Goal: Task Accomplishment & Management: Use online tool/utility

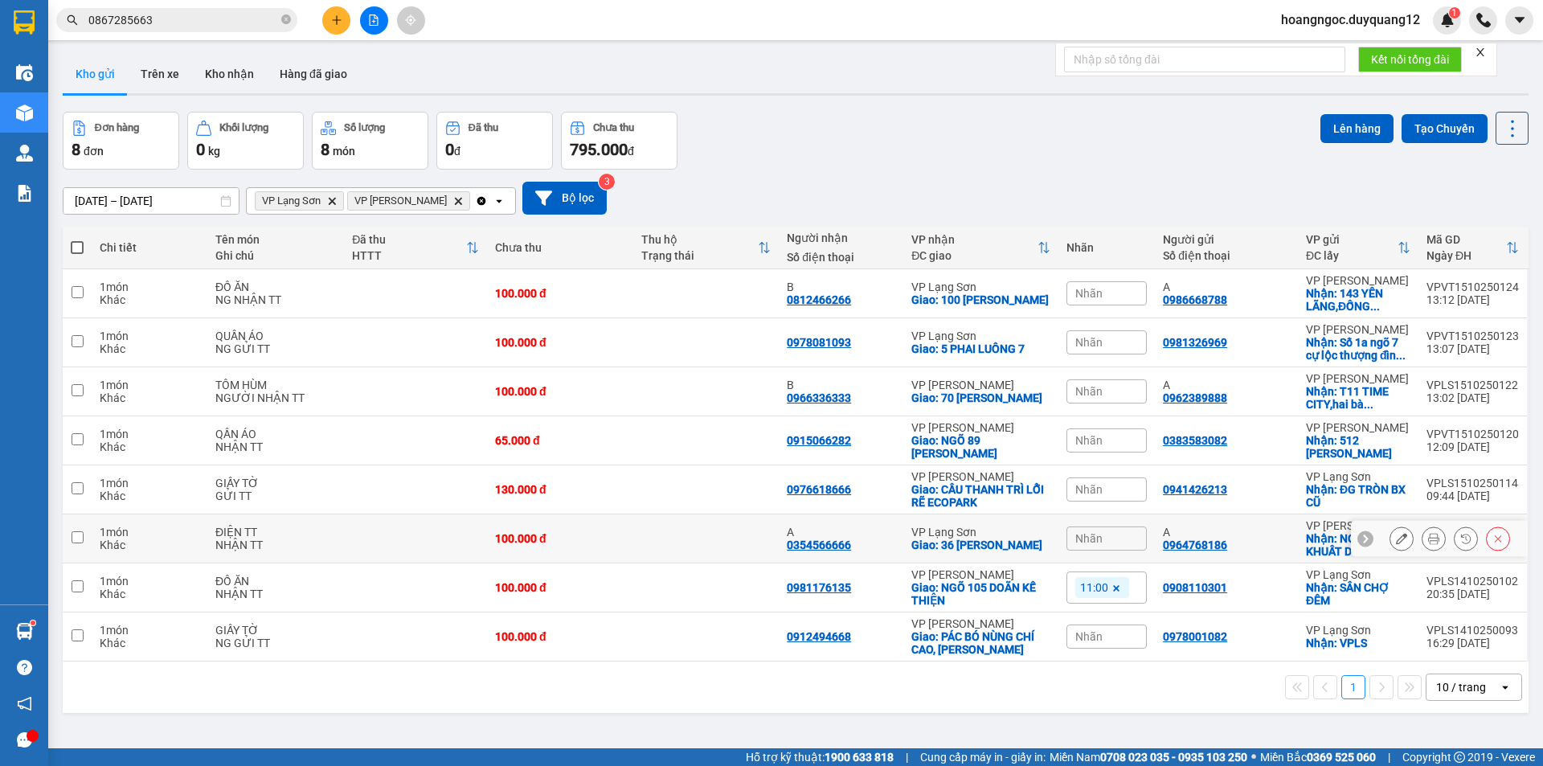
scroll to position [74, 0]
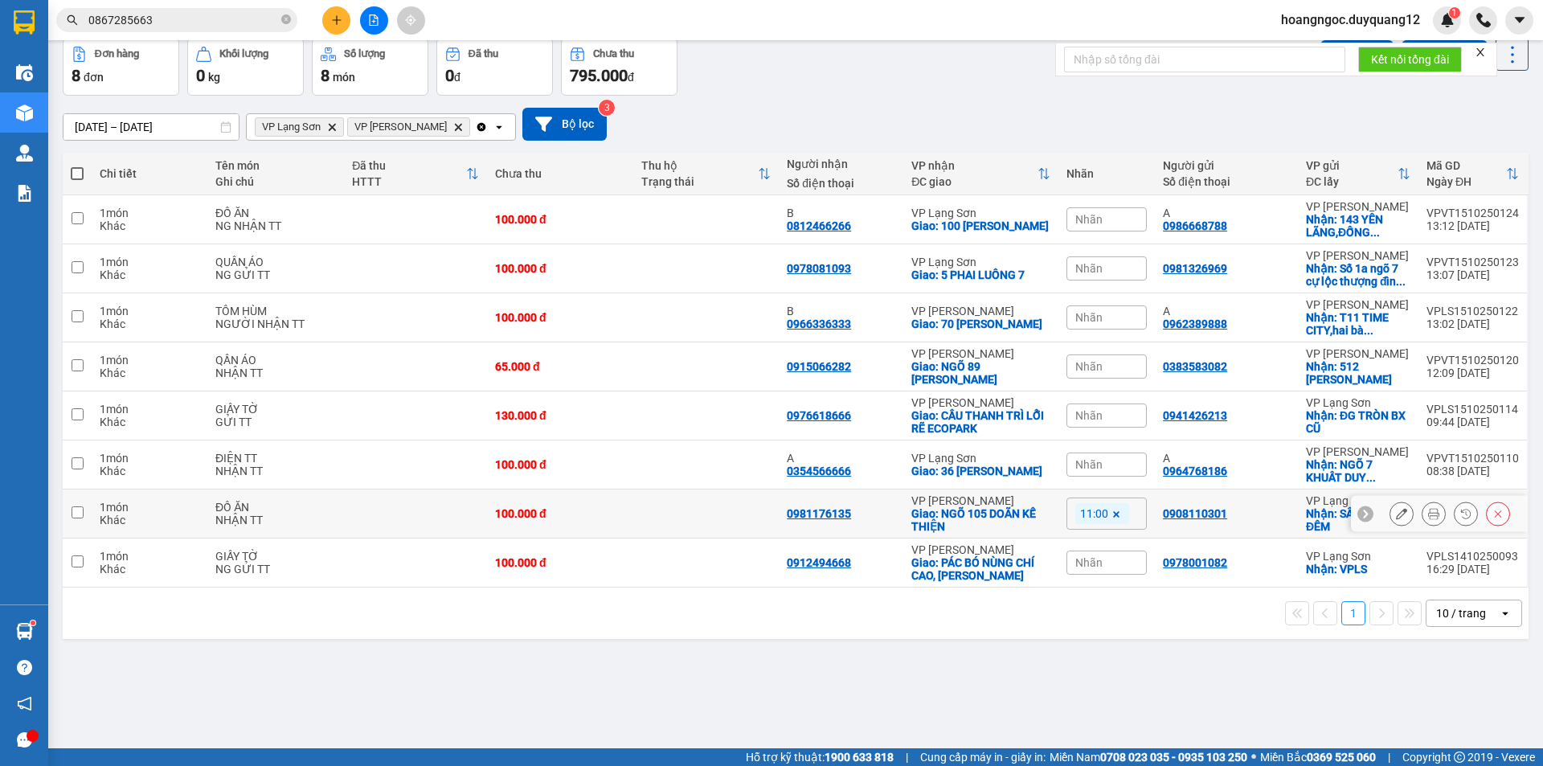
click at [684, 532] on td at bounding box center [706, 513] width 146 height 49
checkbox input "true"
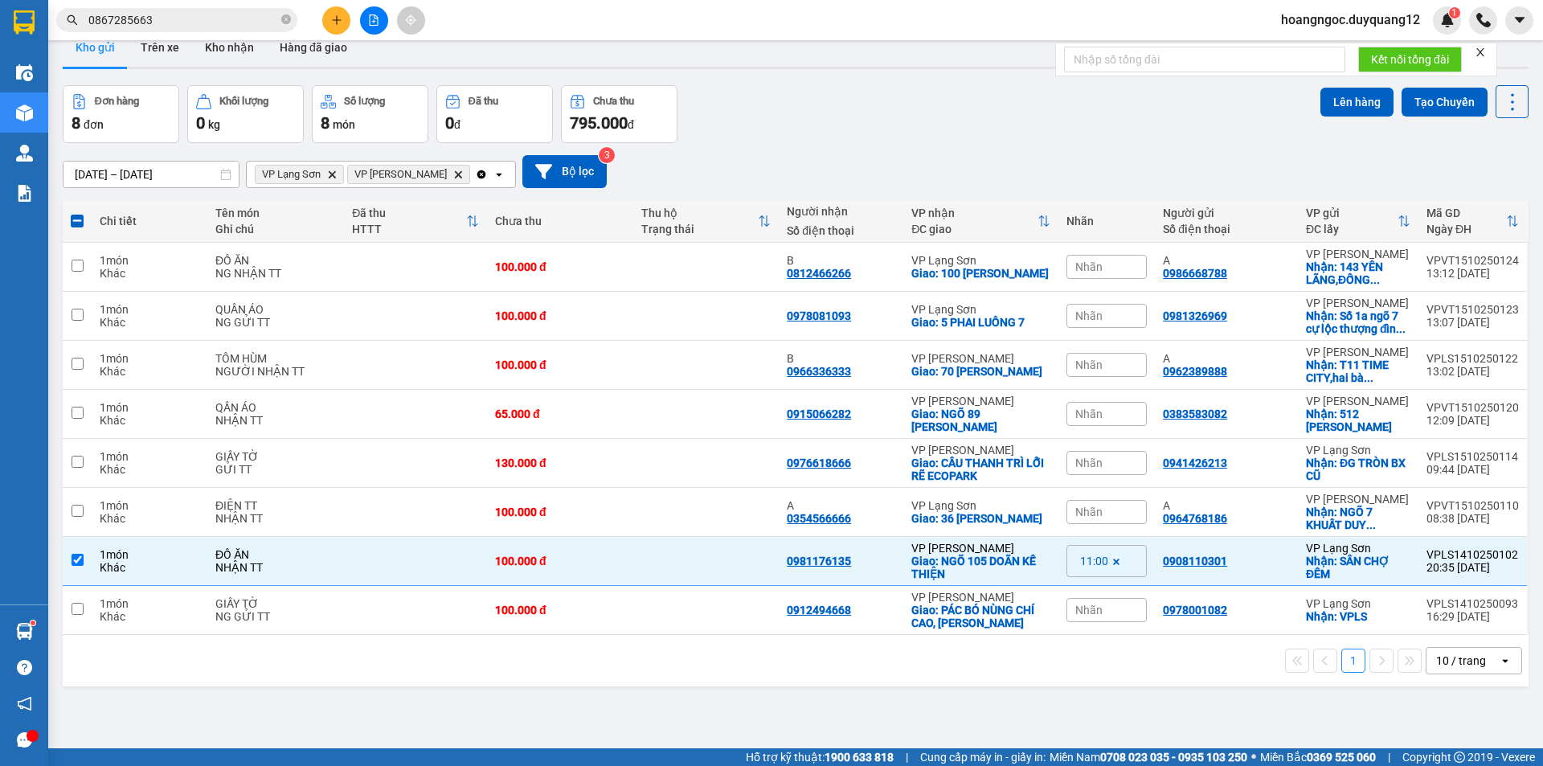
scroll to position [0, 0]
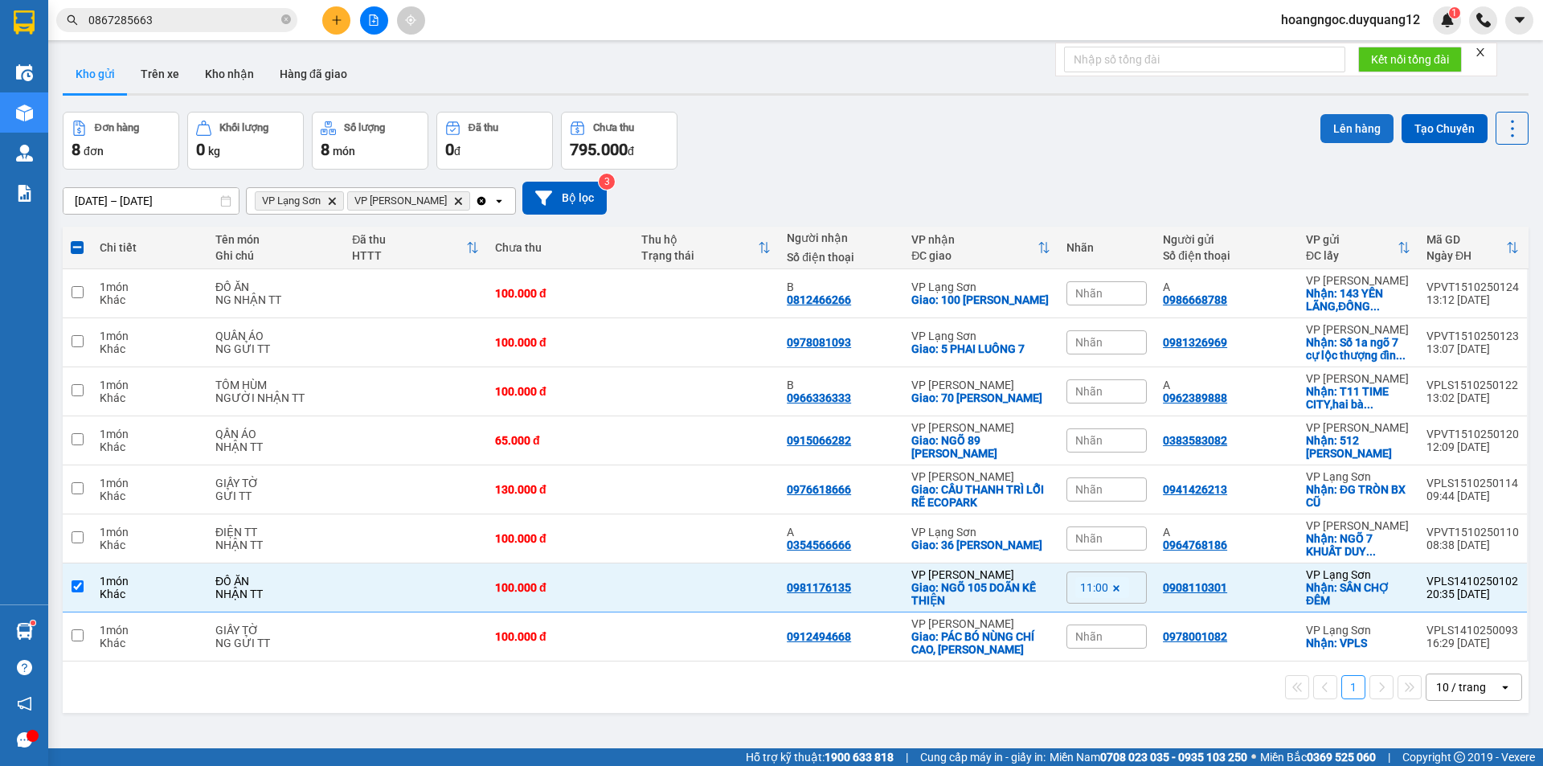
click at [1353, 132] on button "Lên hàng" at bounding box center [1356, 128] width 73 height 29
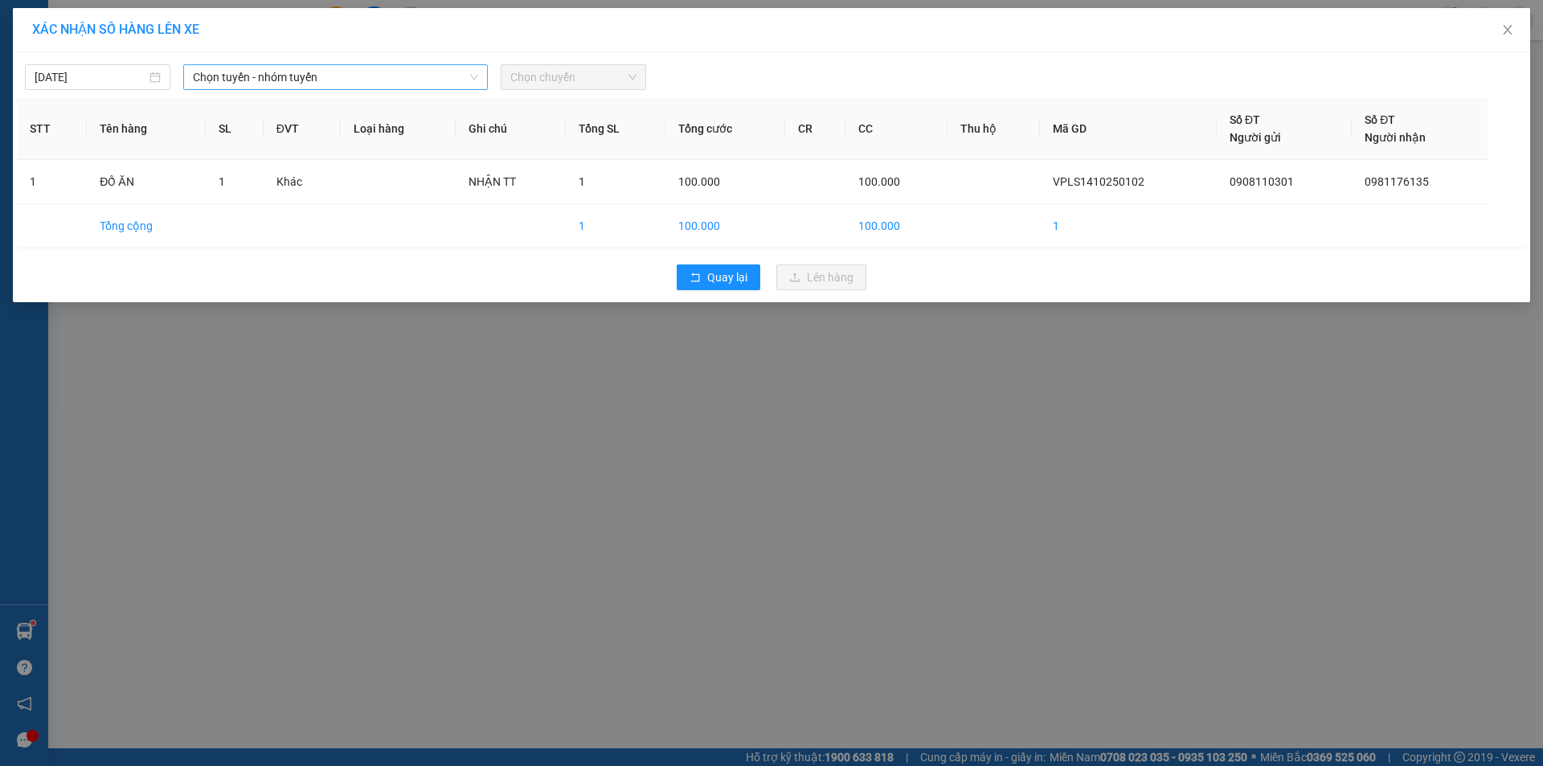
click at [273, 68] on span "Chọn tuyến - nhóm tuyến" at bounding box center [335, 77] width 285 height 24
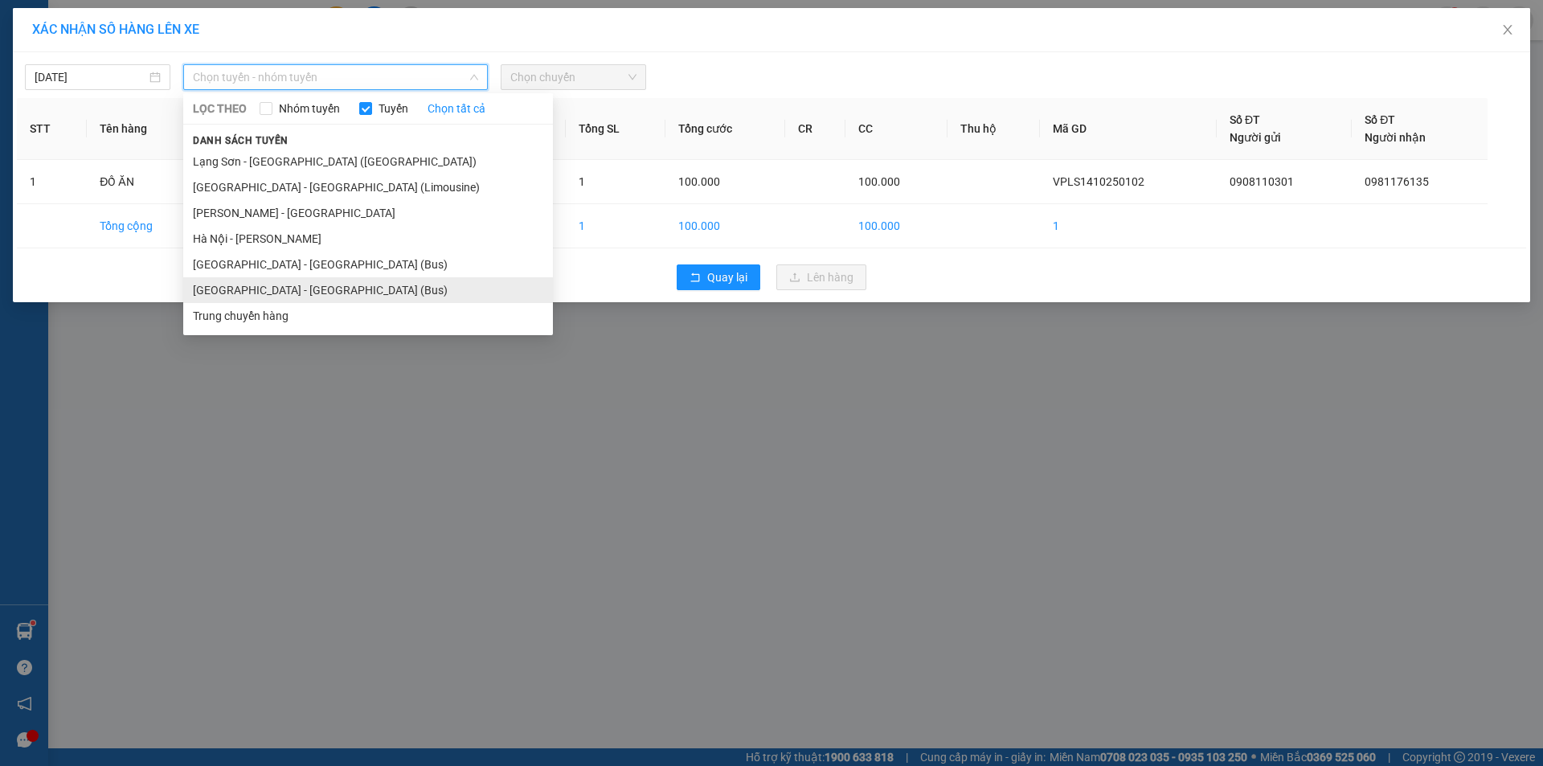
click at [256, 290] on li "[GEOGRAPHIC_DATA] - [GEOGRAPHIC_DATA] (Bus)" at bounding box center [368, 290] width 370 height 26
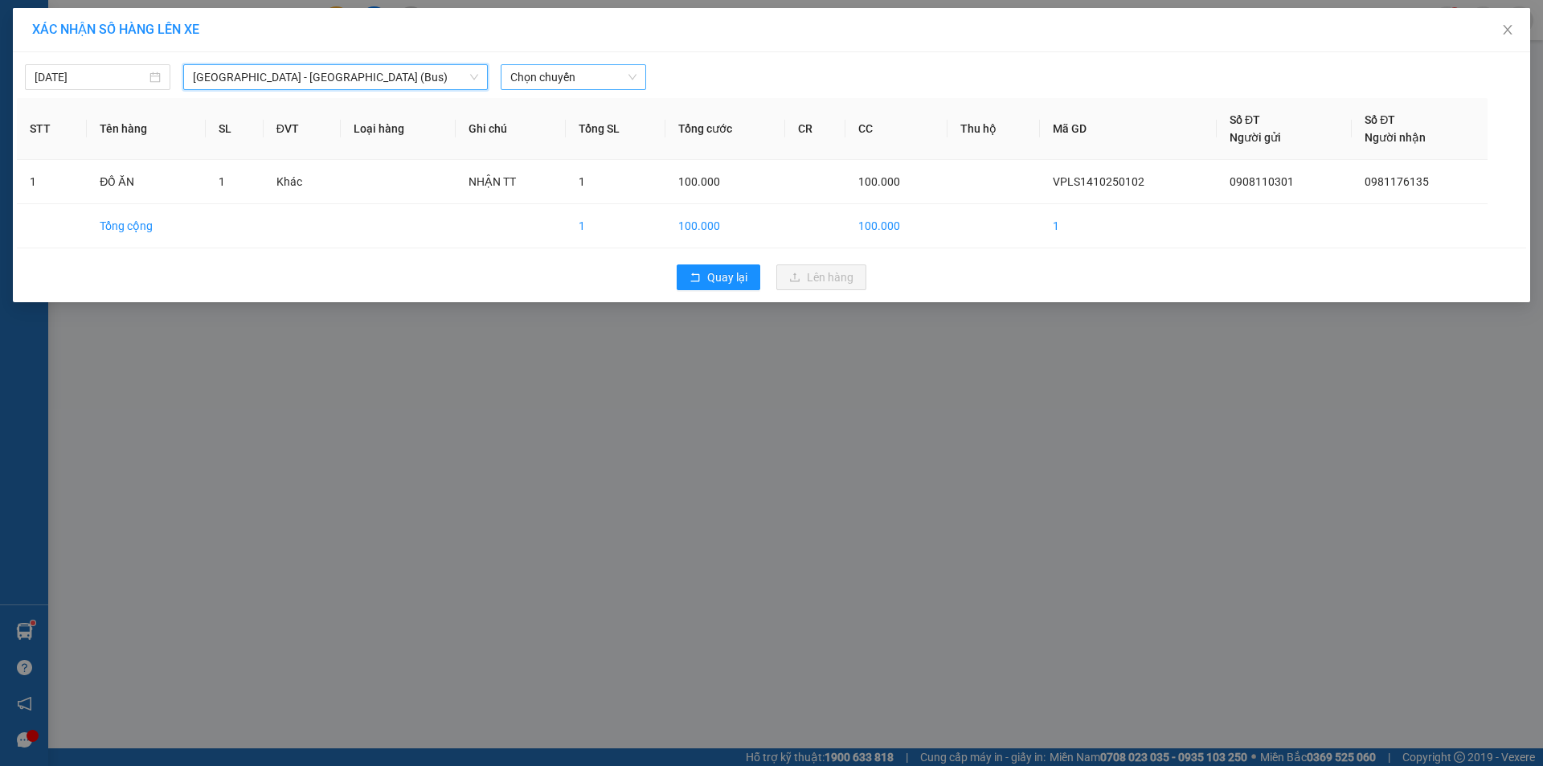
click at [589, 80] on span "Chọn chuyến" at bounding box center [573, 77] width 126 height 24
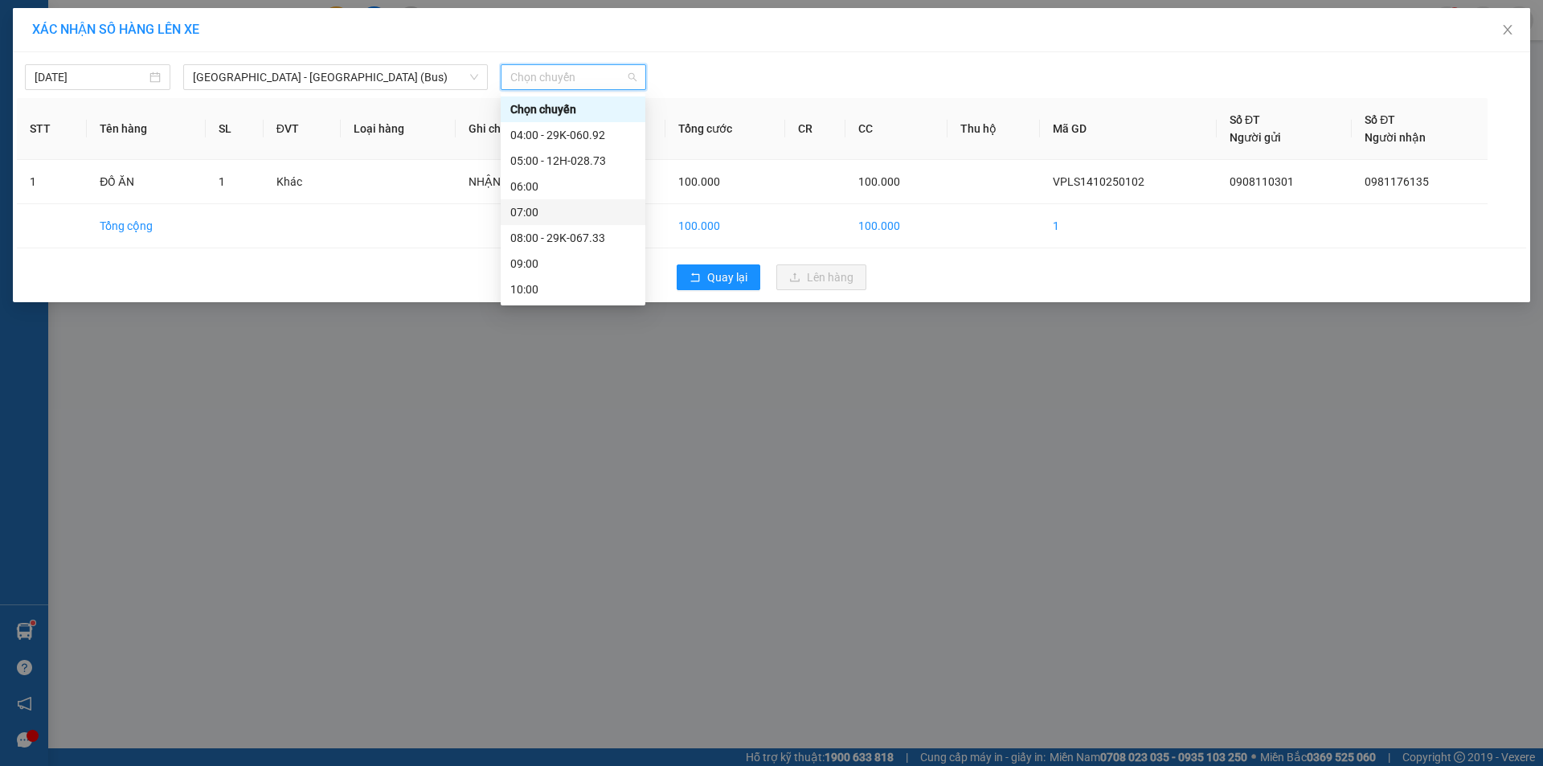
scroll to position [206, 0]
click at [577, 108] on div "11:00 - 12H-028.31" at bounding box center [572, 109] width 125 height 18
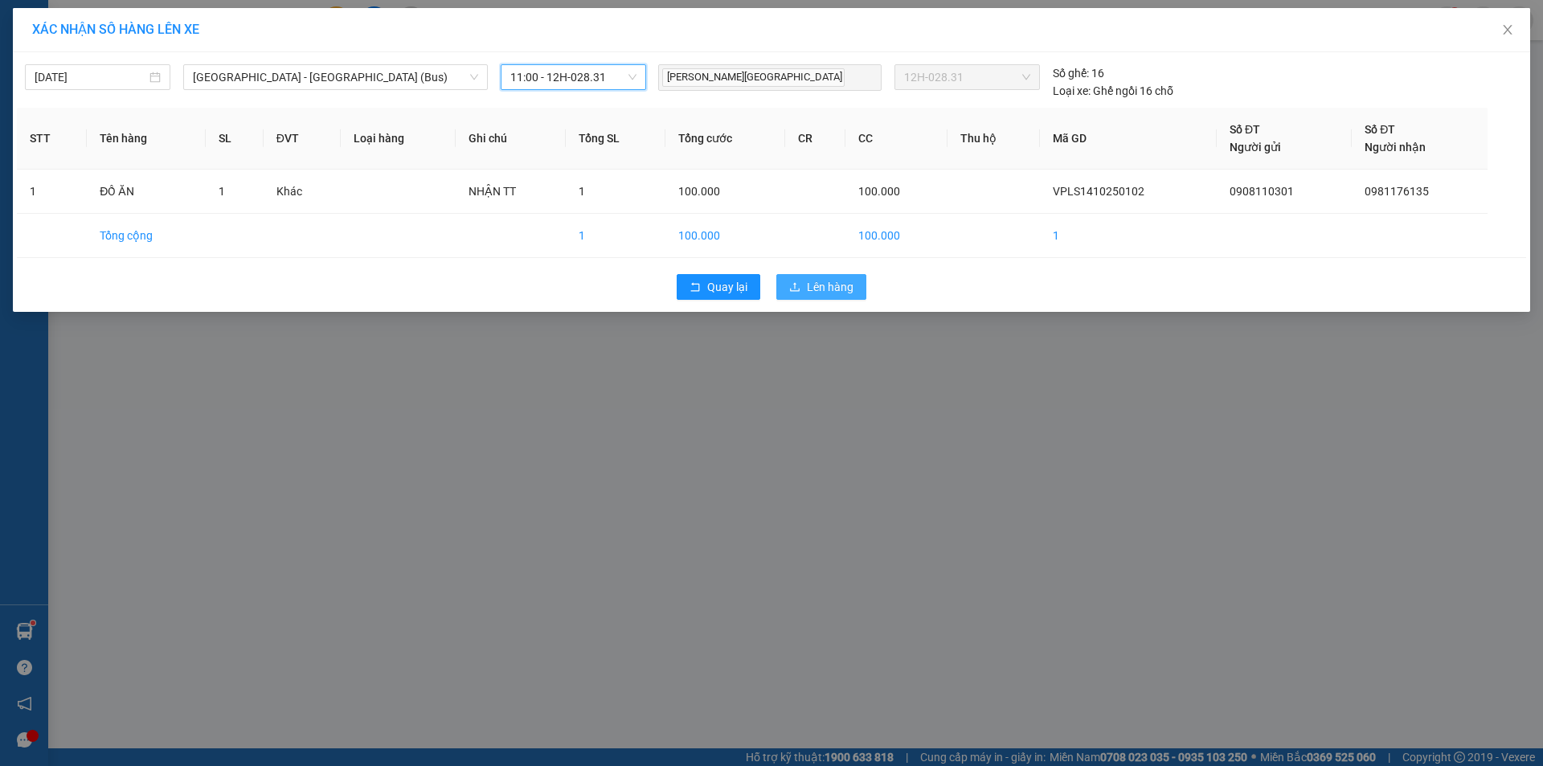
click at [801, 277] on button "Lên hàng" at bounding box center [821, 287] width 90 height 26
